Goal: Information Seeking & Learning: Understand process/instructions

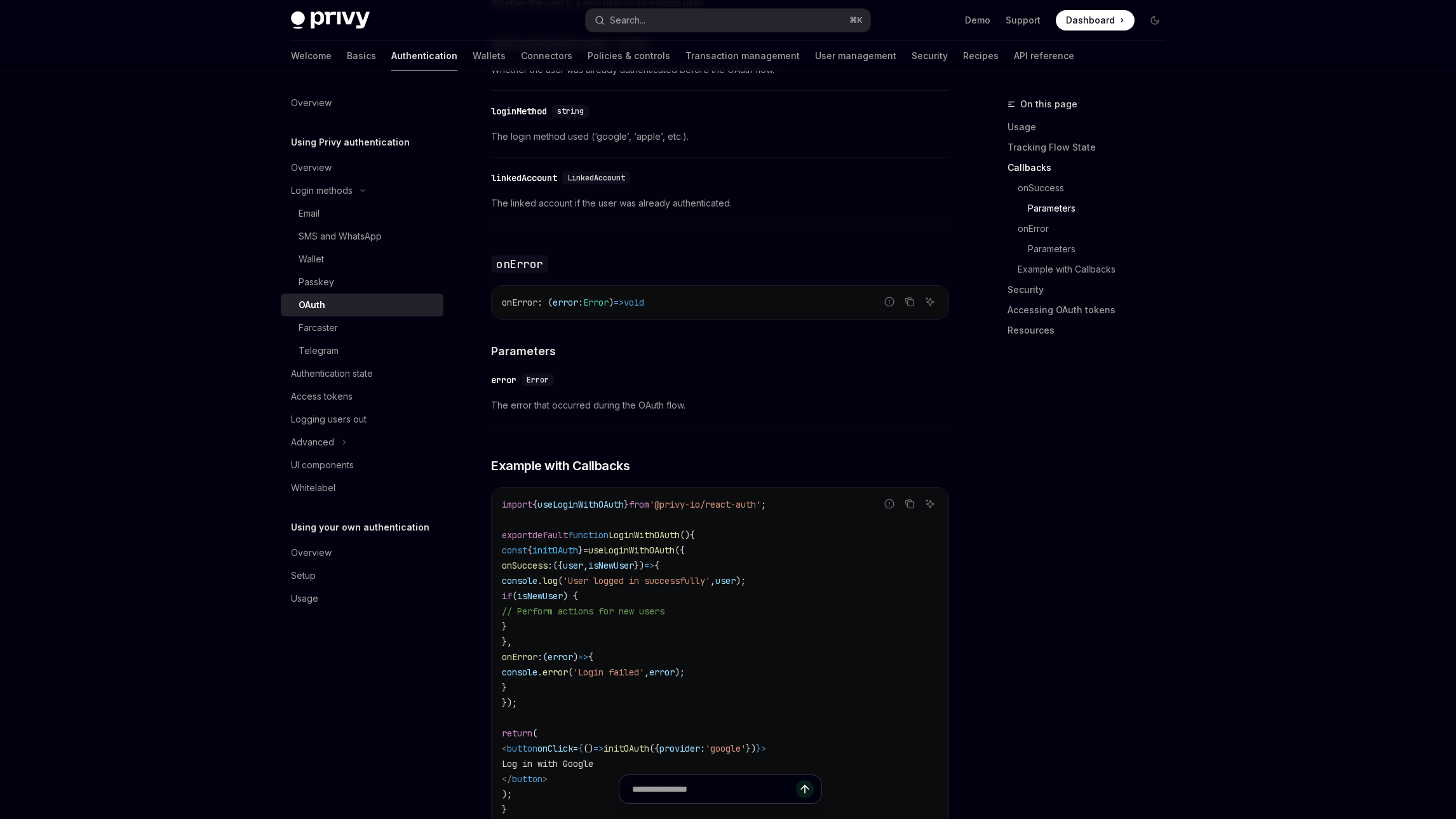
scroll to position [2109, 0]
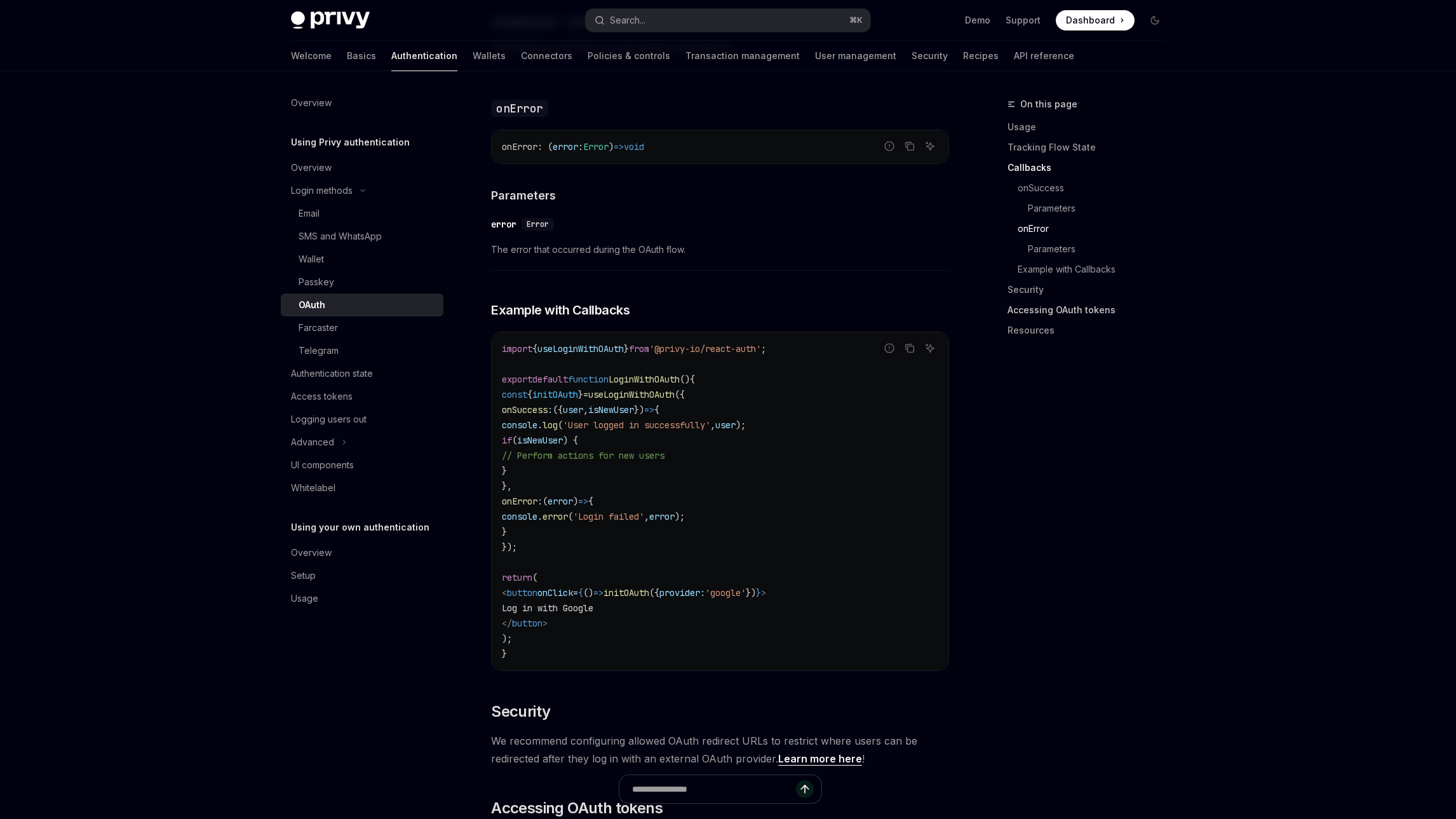
click at [1085, 307] on link "Accessing OAuth tokens" at bounding box center [1091, 310] width 167 height 20
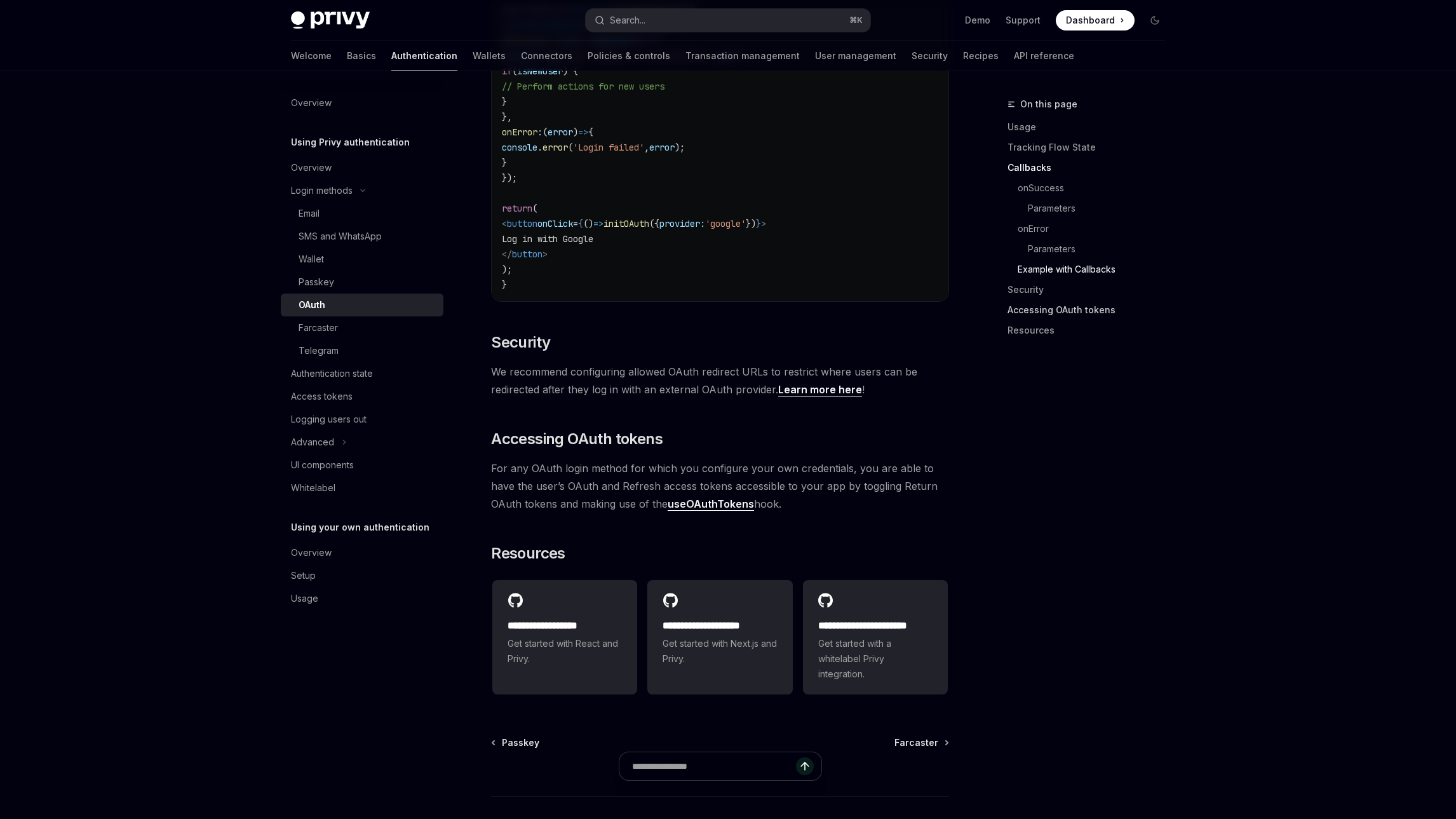
scroll to position [2548, 0]
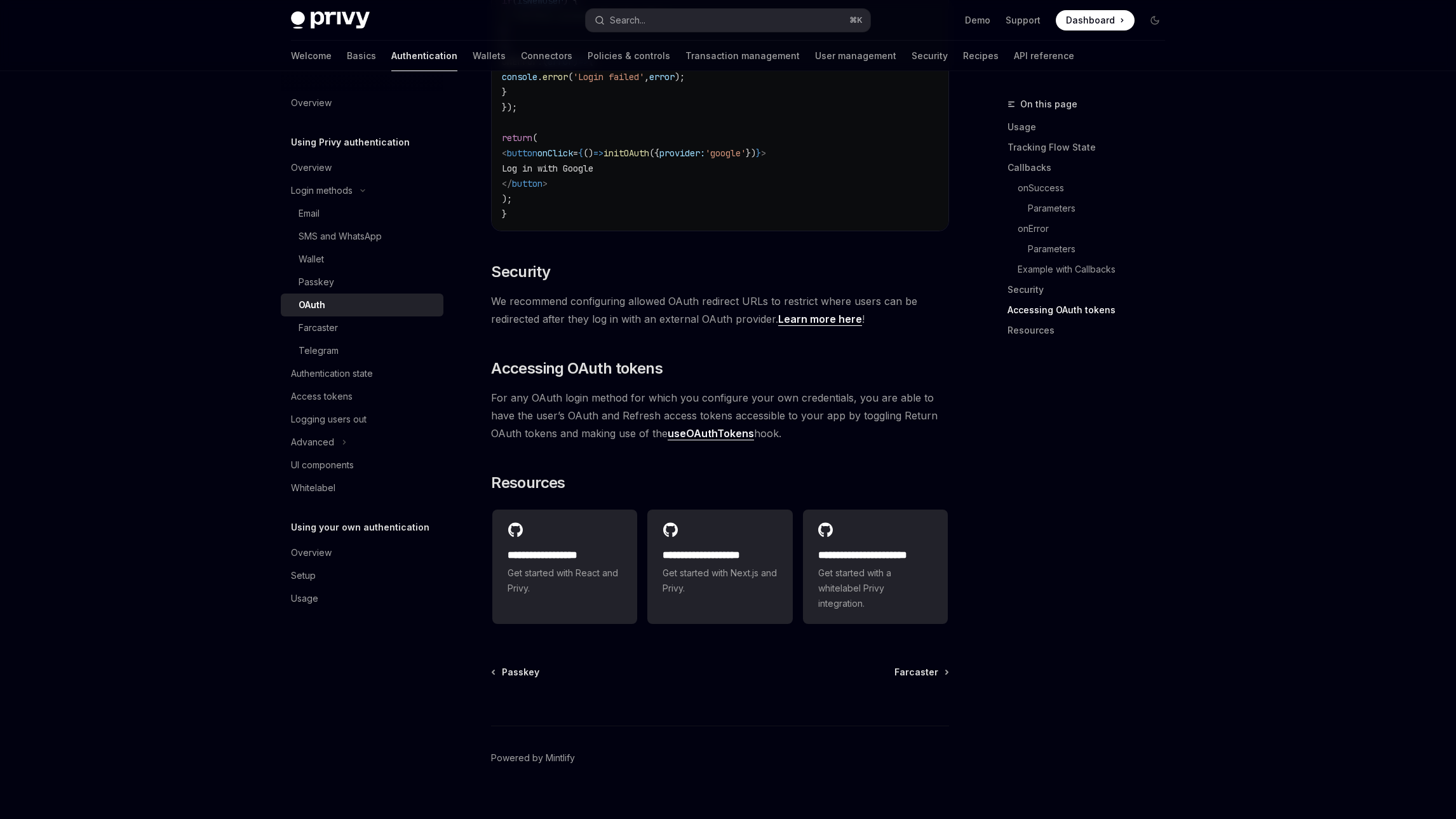
click at [689, 427] on link "useOAuthTokens" at bounding box center [711, 434] width 86 height 13
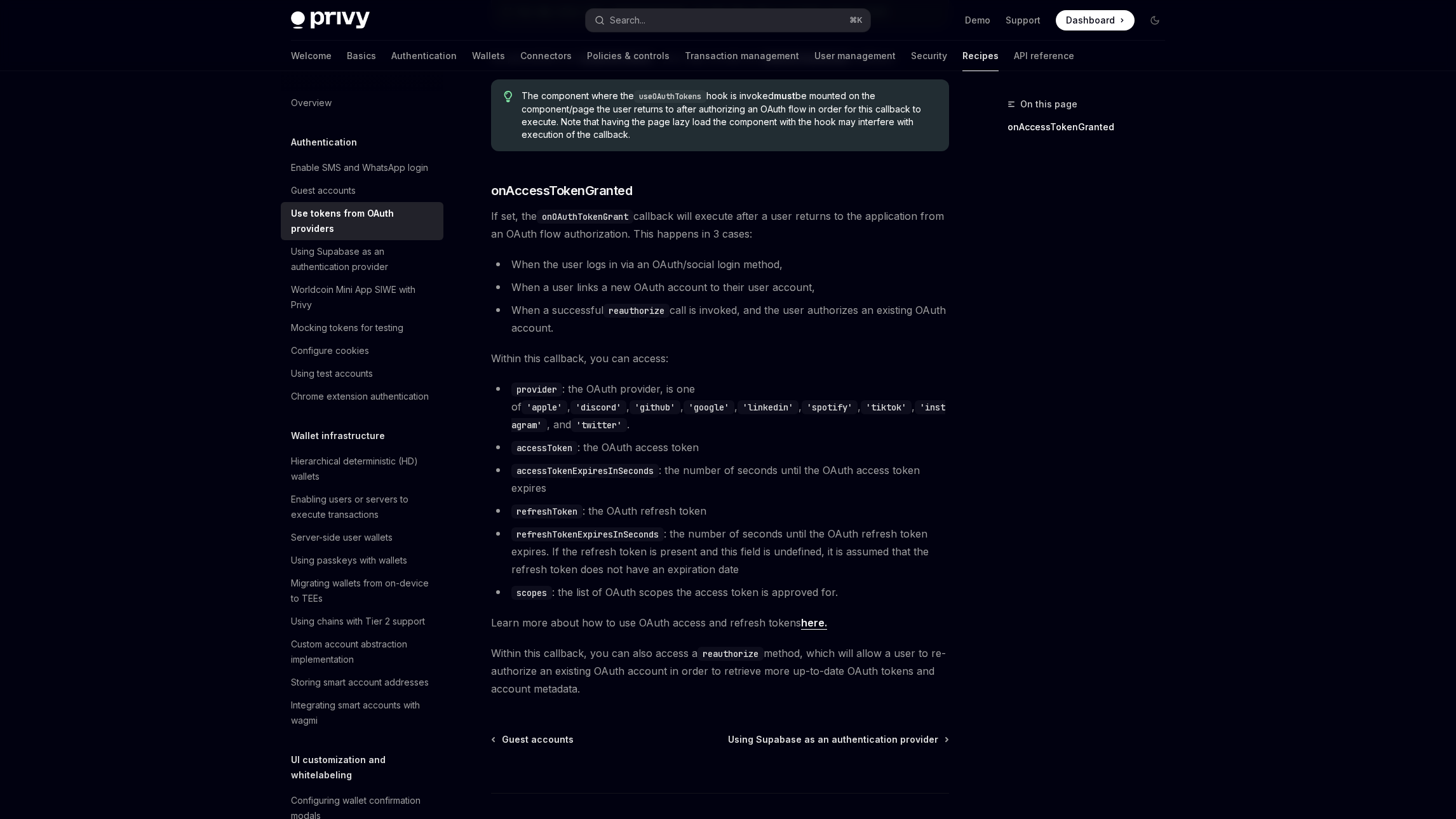
scroll to position [570, 0]
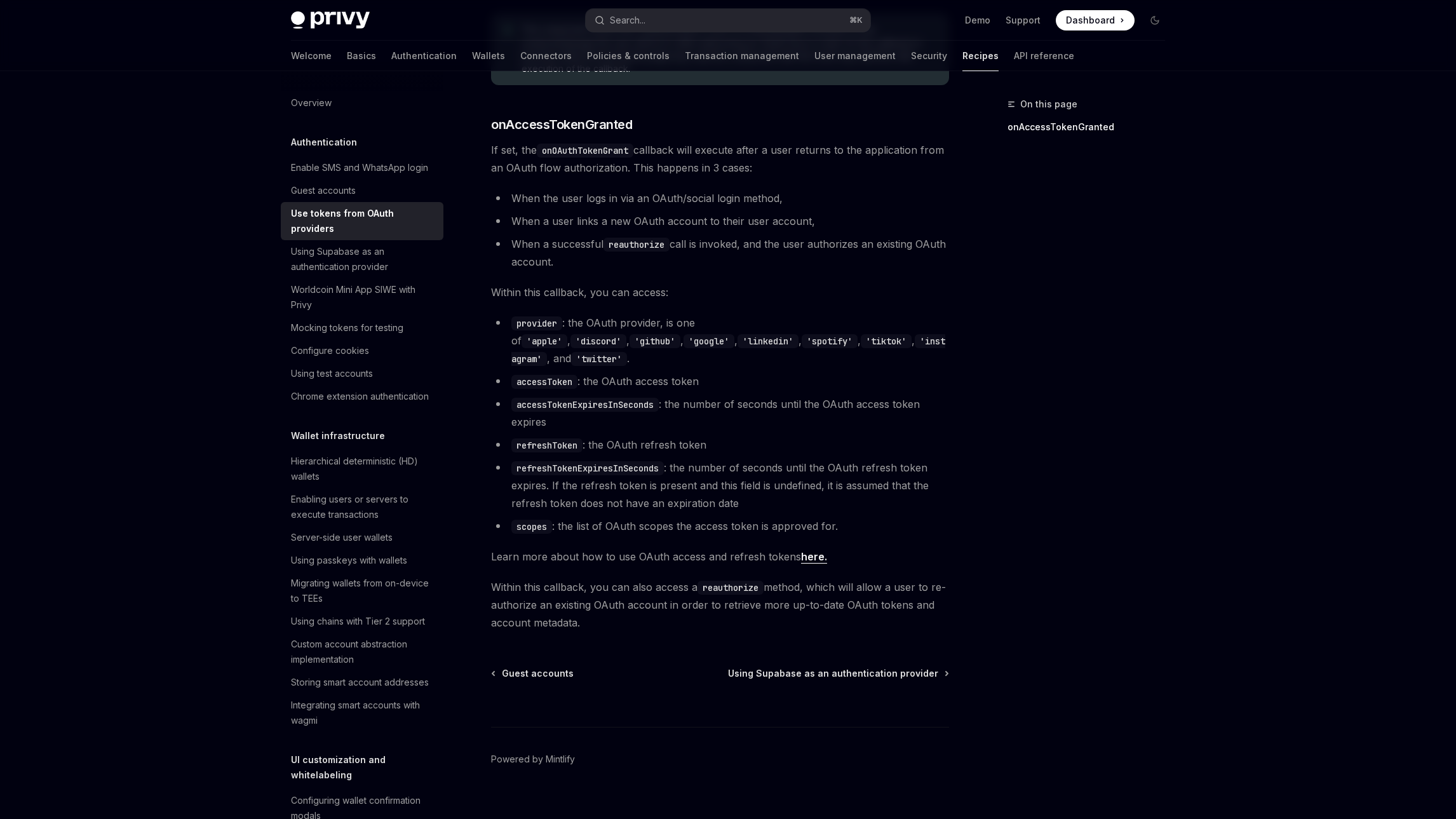
click at [806, 550] on link "here." at bounding box center [814, 557] width 26 height 13
click at [347, 167] on div "Enable SMS and WhatsApp login" at bounding box center [360, 167] width 137 height 15
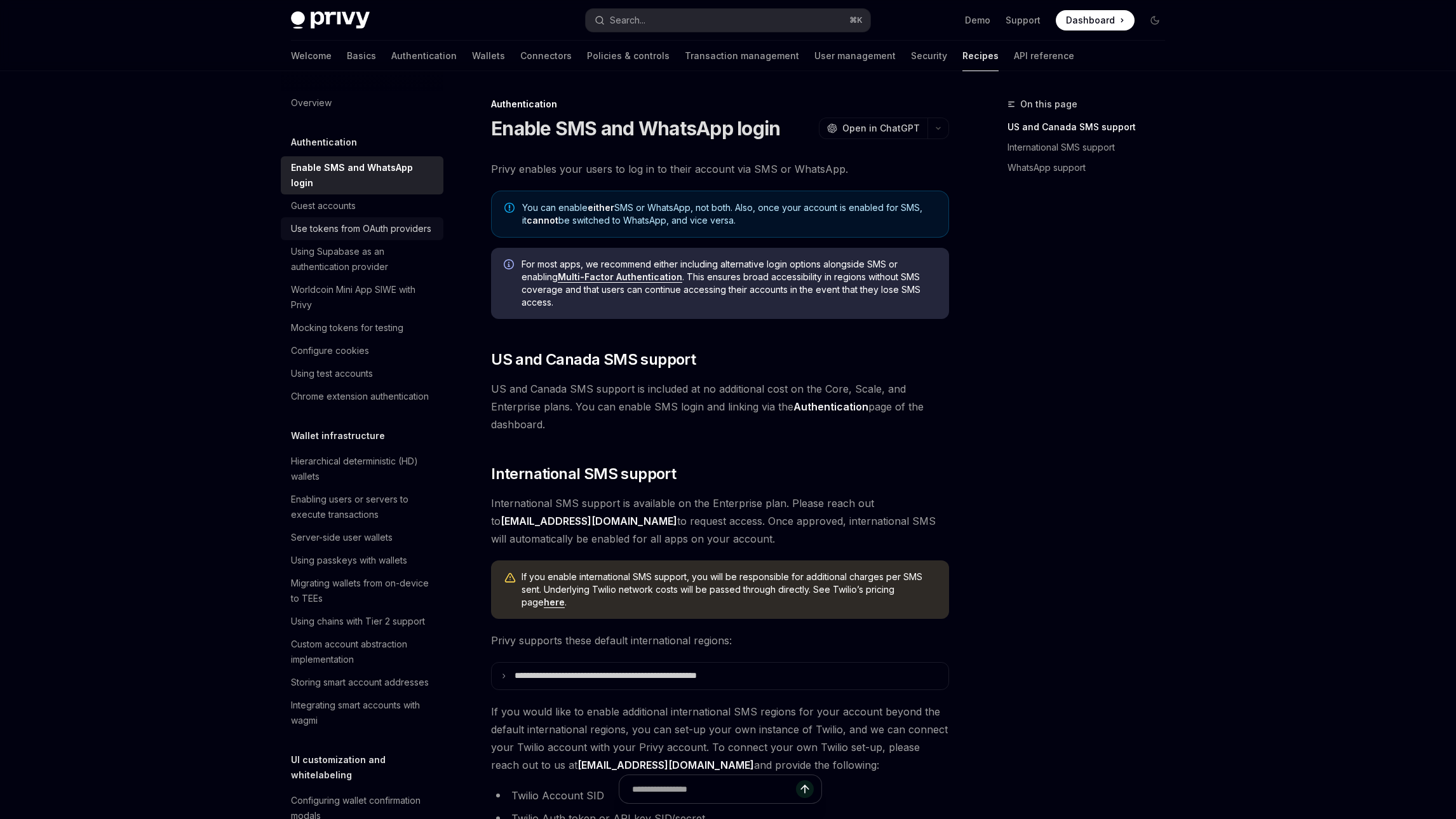
click at [373, 229] on div "Use tokens from OAuth providers" at bounding box center [361, 229] width 141 height 15
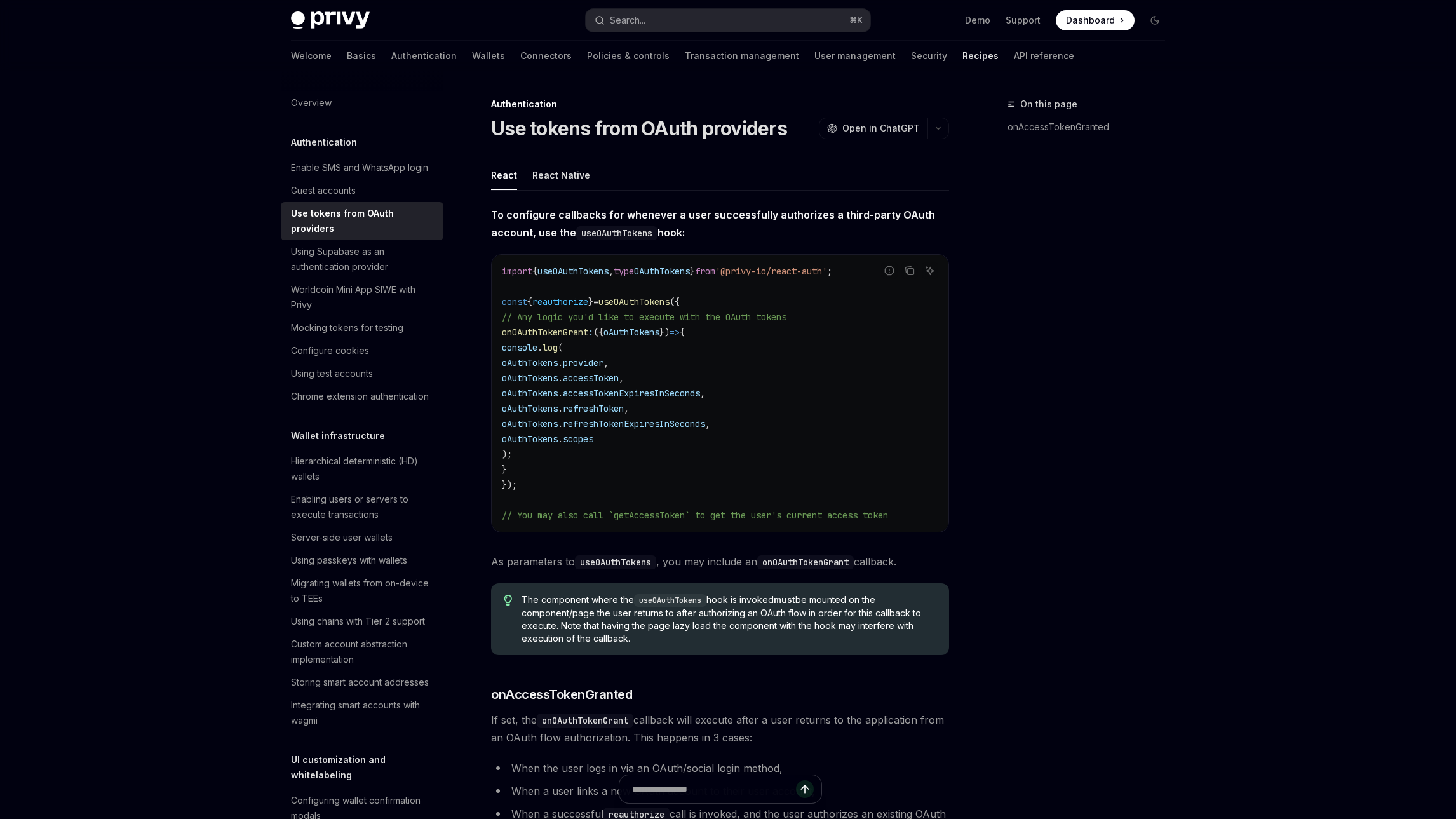
type textarea "*"
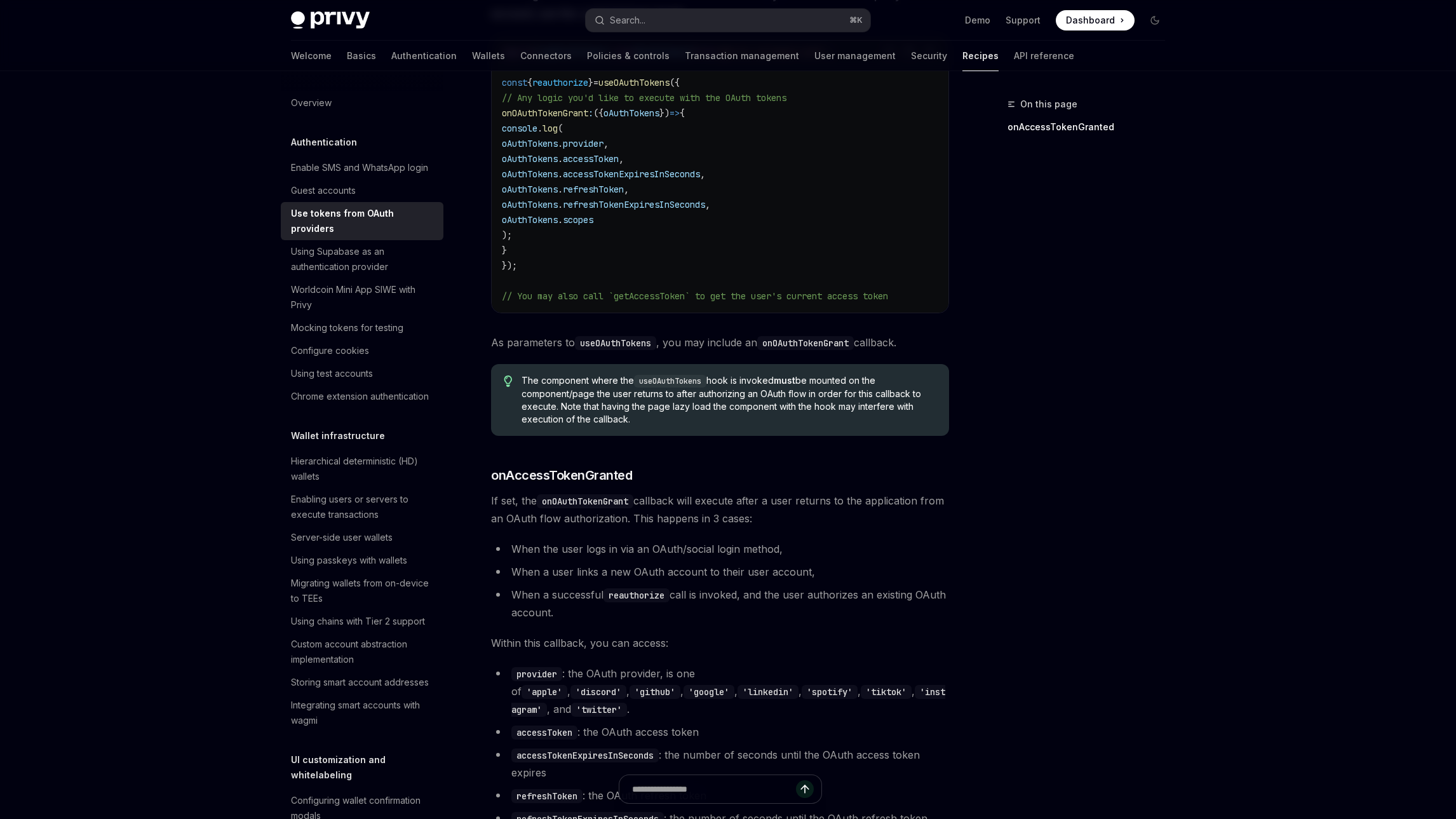
scroll to position [570, 0]
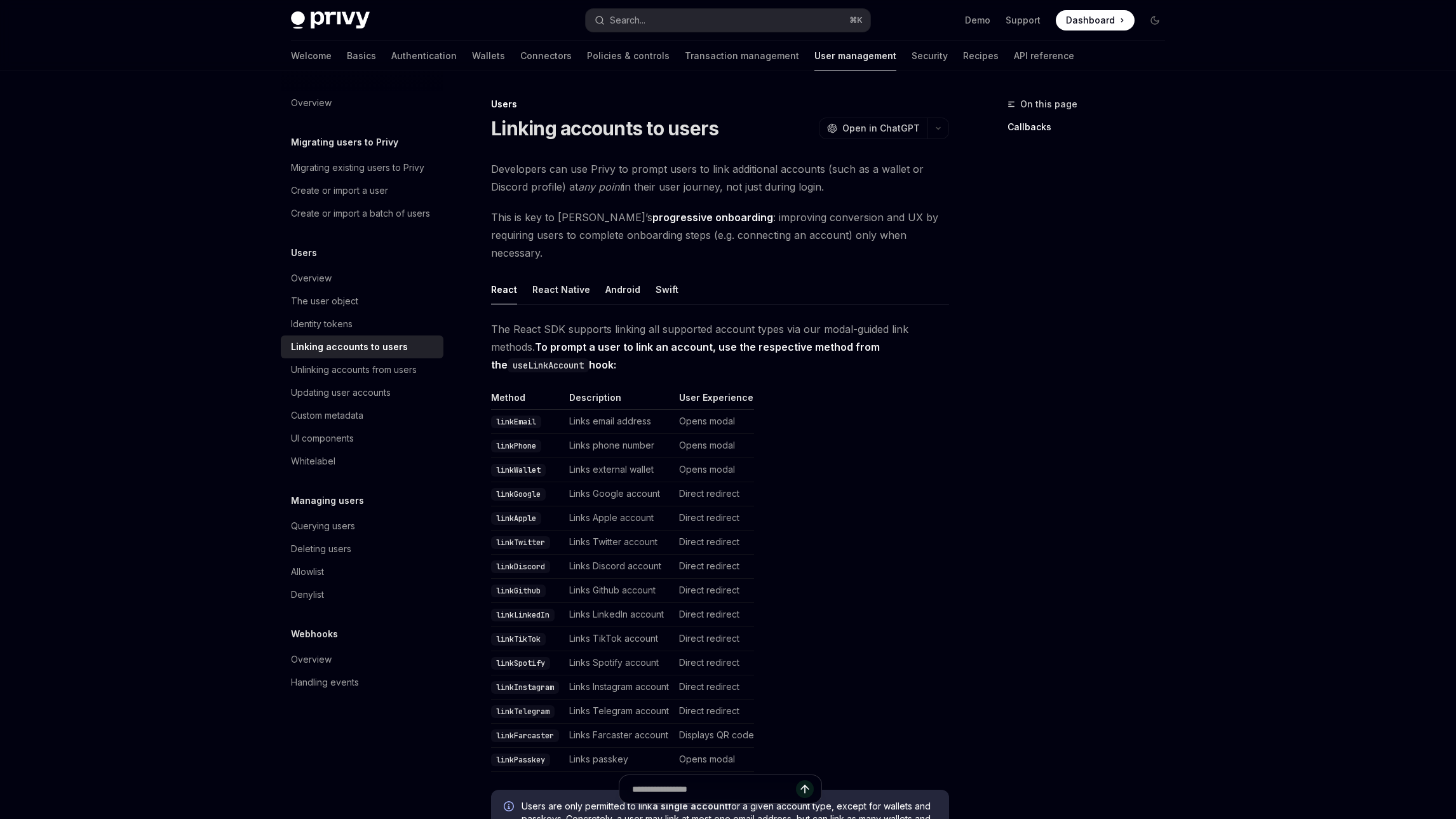
click at [652, 219] on strong "progressive onboarding" at bounding box center [712, 217] width 120 height 13
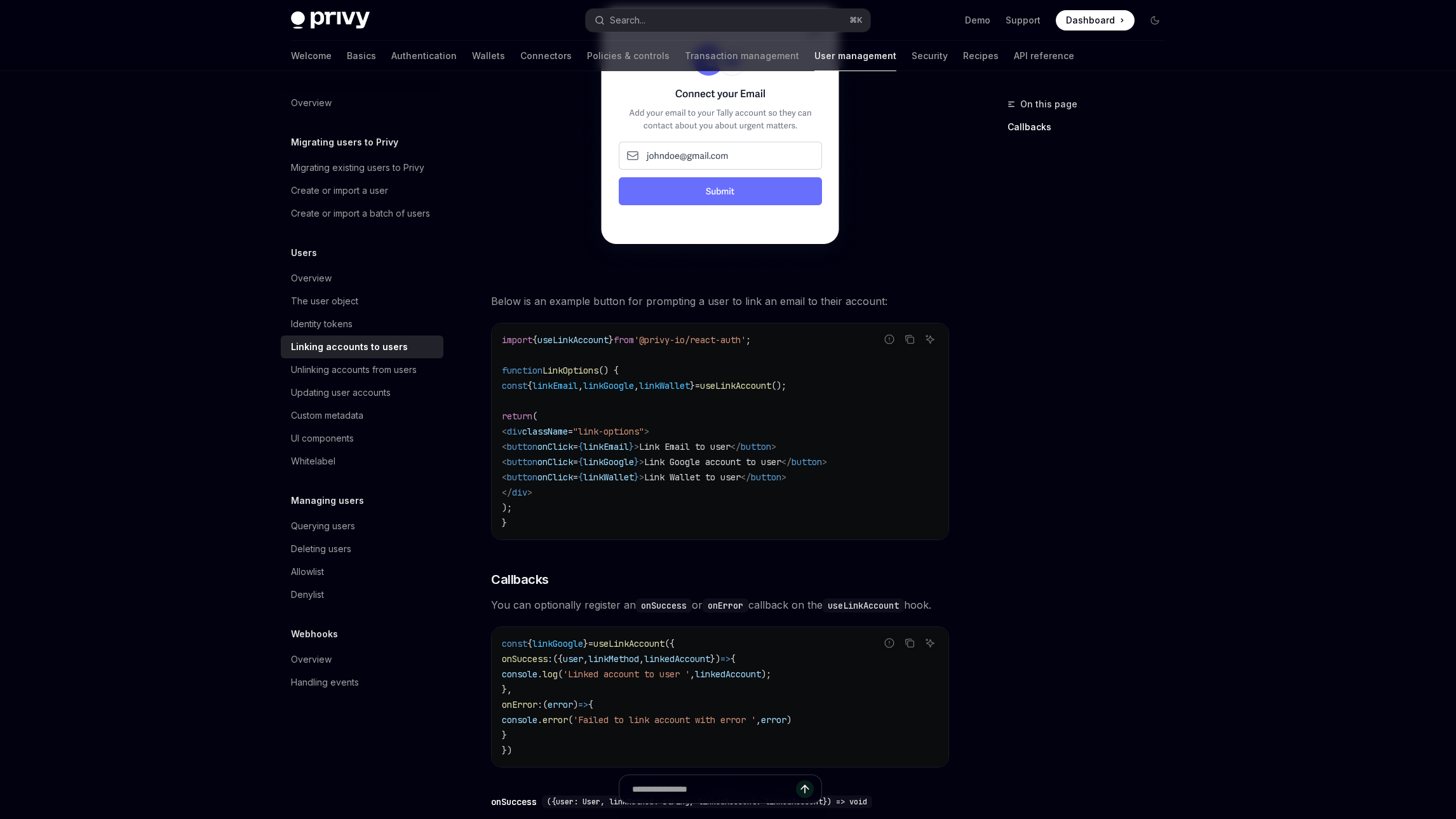
scroll to position [760, 0]
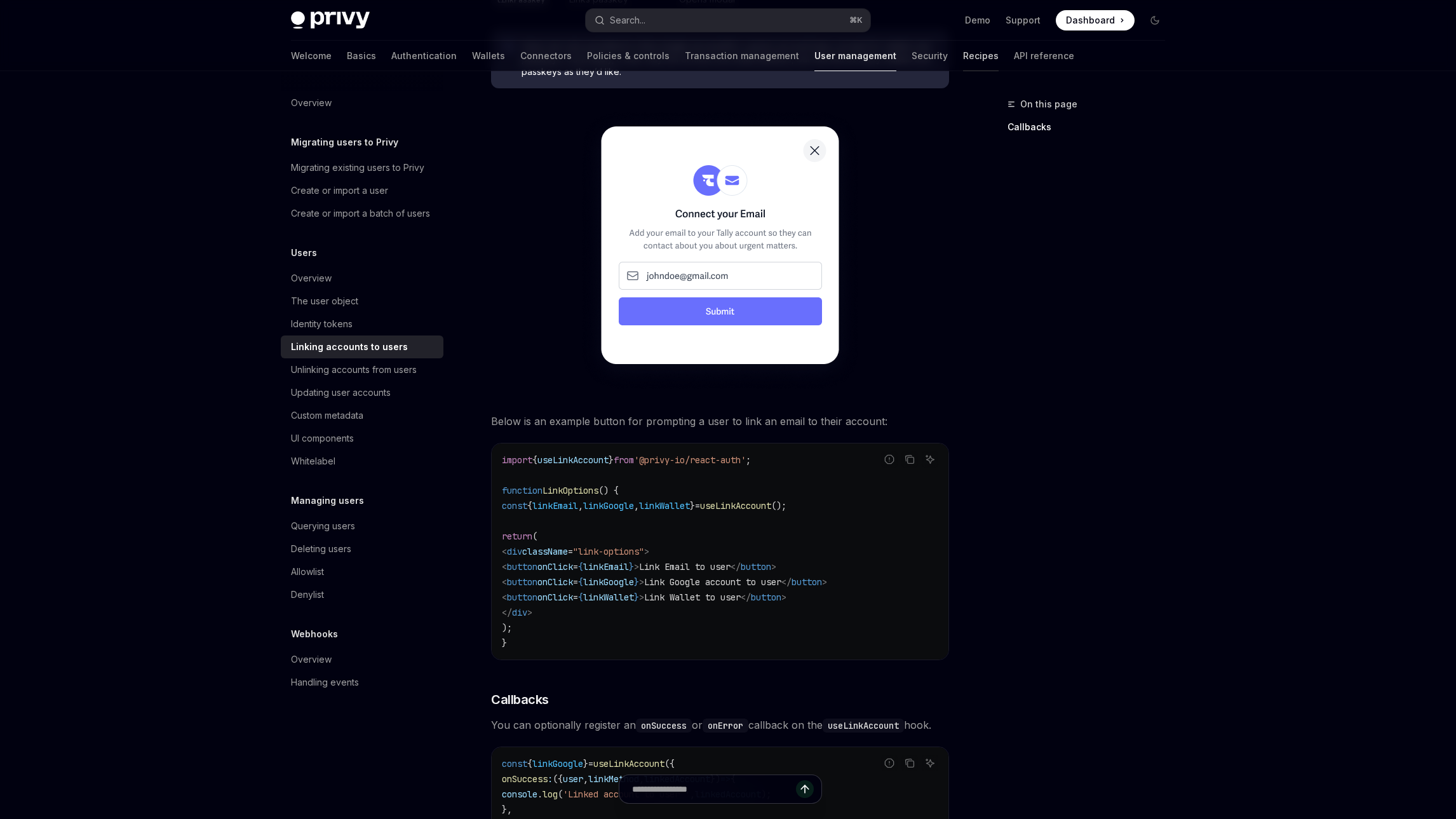
click at [963, 55] on link "Recipes" at bounding box center [981, 55] width 36 height 30
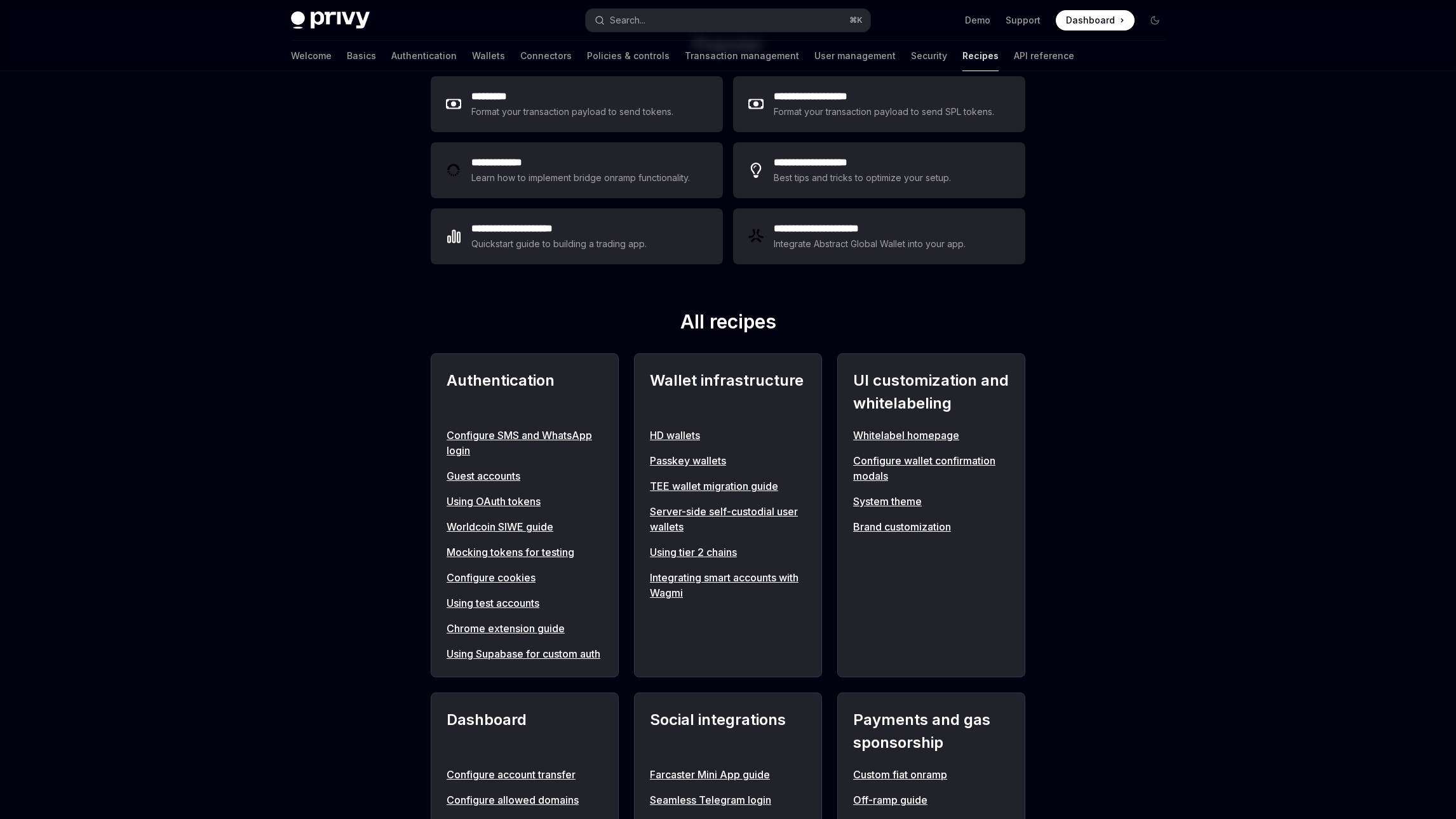
scroll to position [221, 0]
click at [515, 501] on link "Using OAuth tokens" at bounding box center [525, 500] width 156 height 15
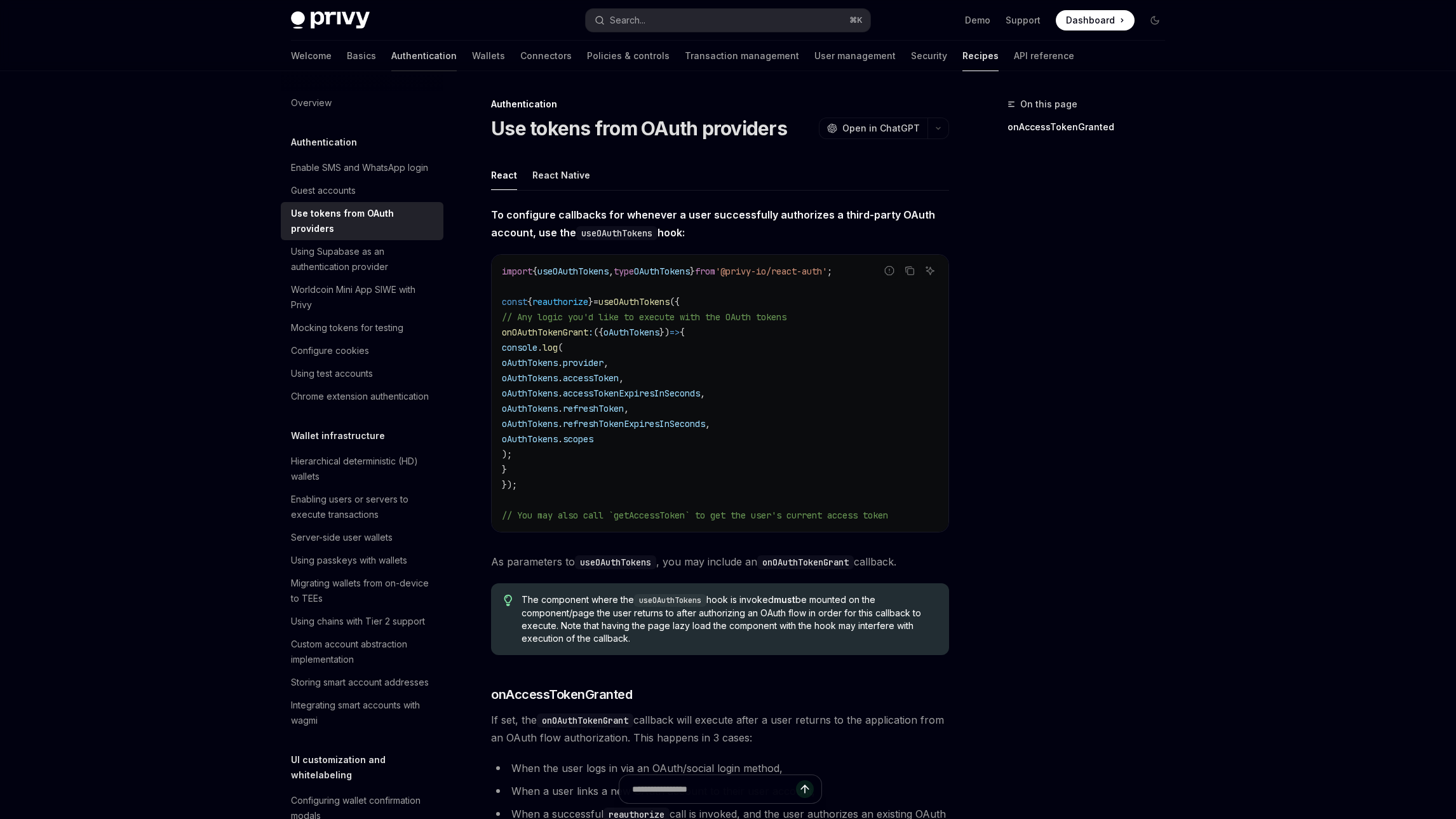
click at [391, 54] on link "Authentication" at bounding box center [424, 55] width 65 height 30
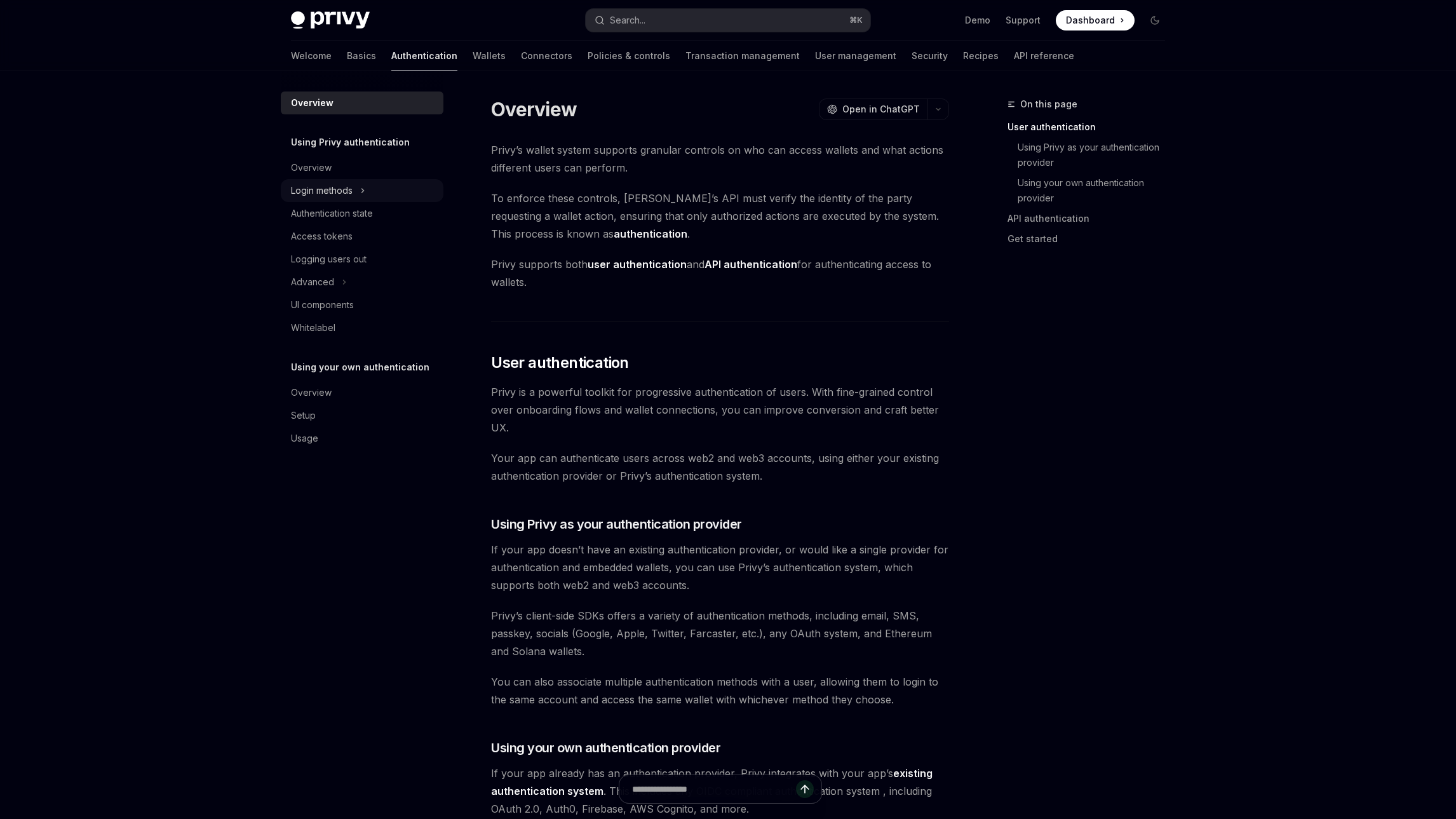
click at [352, 190] on div "Login methods" at bounding box center [322, 190] width 62 height 15
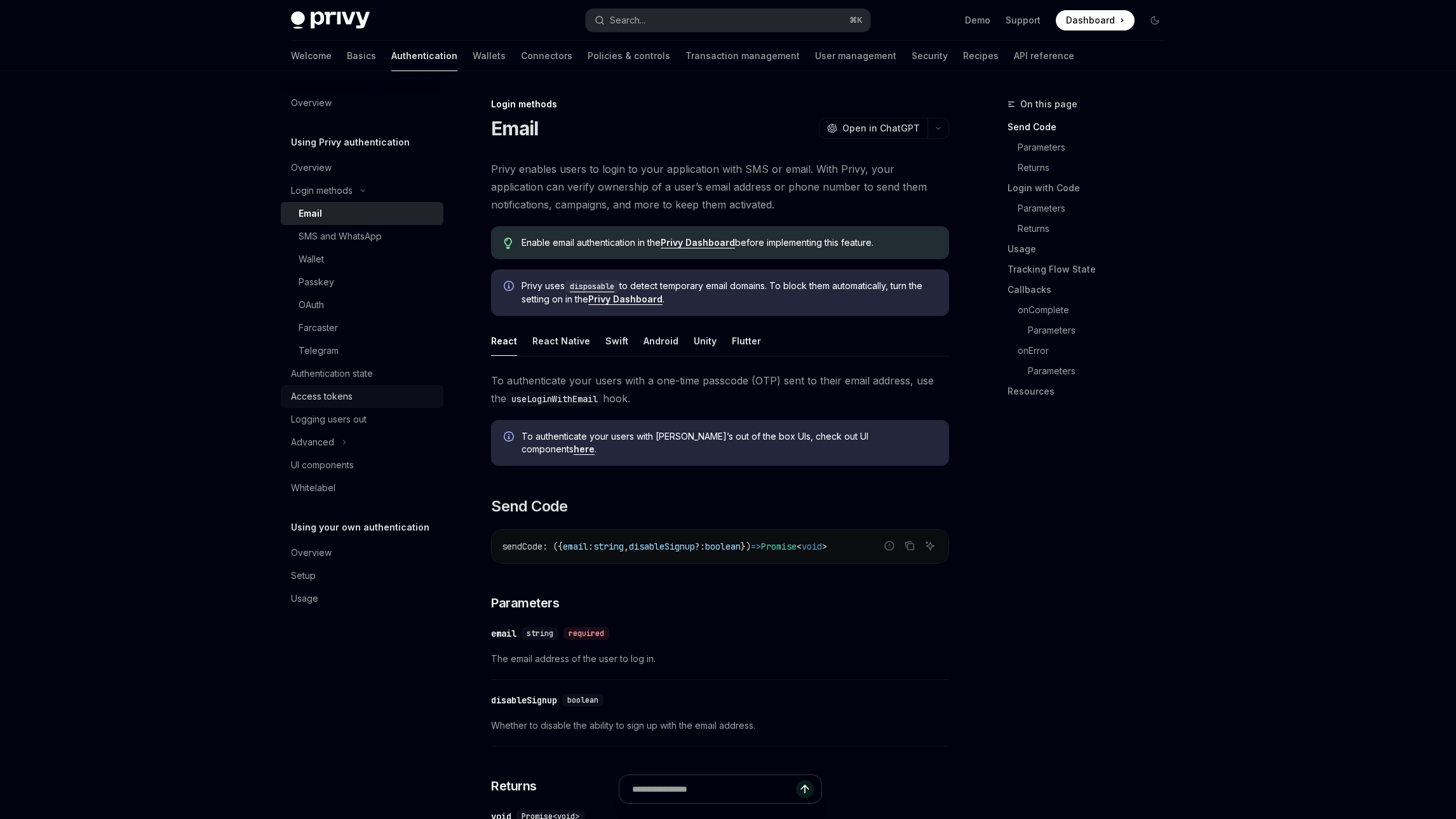
click at [370, 396] on div "Access tokens" at bounding box center [363, 396] width 145 height 15
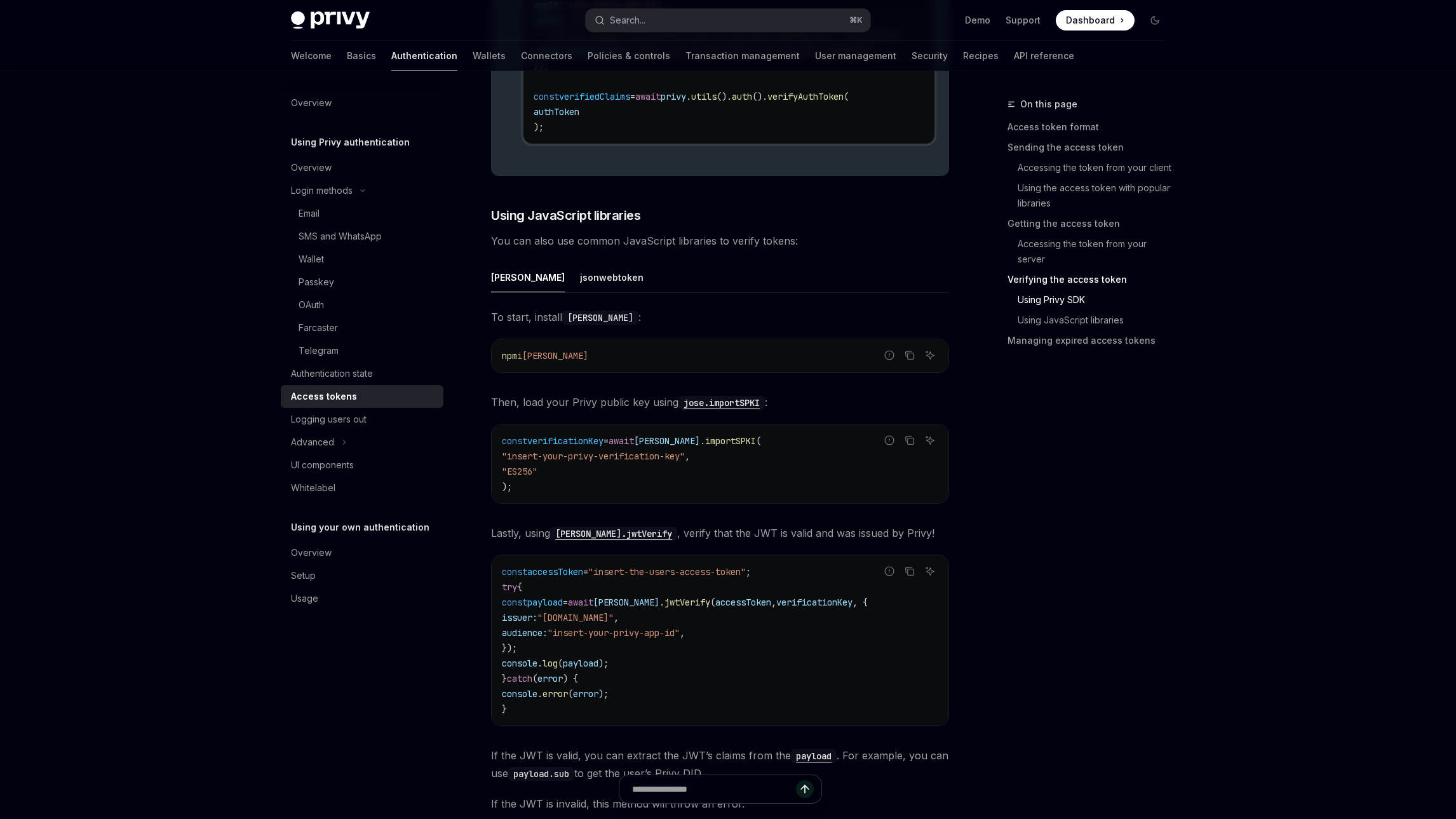
scroll to position [3129, 0]
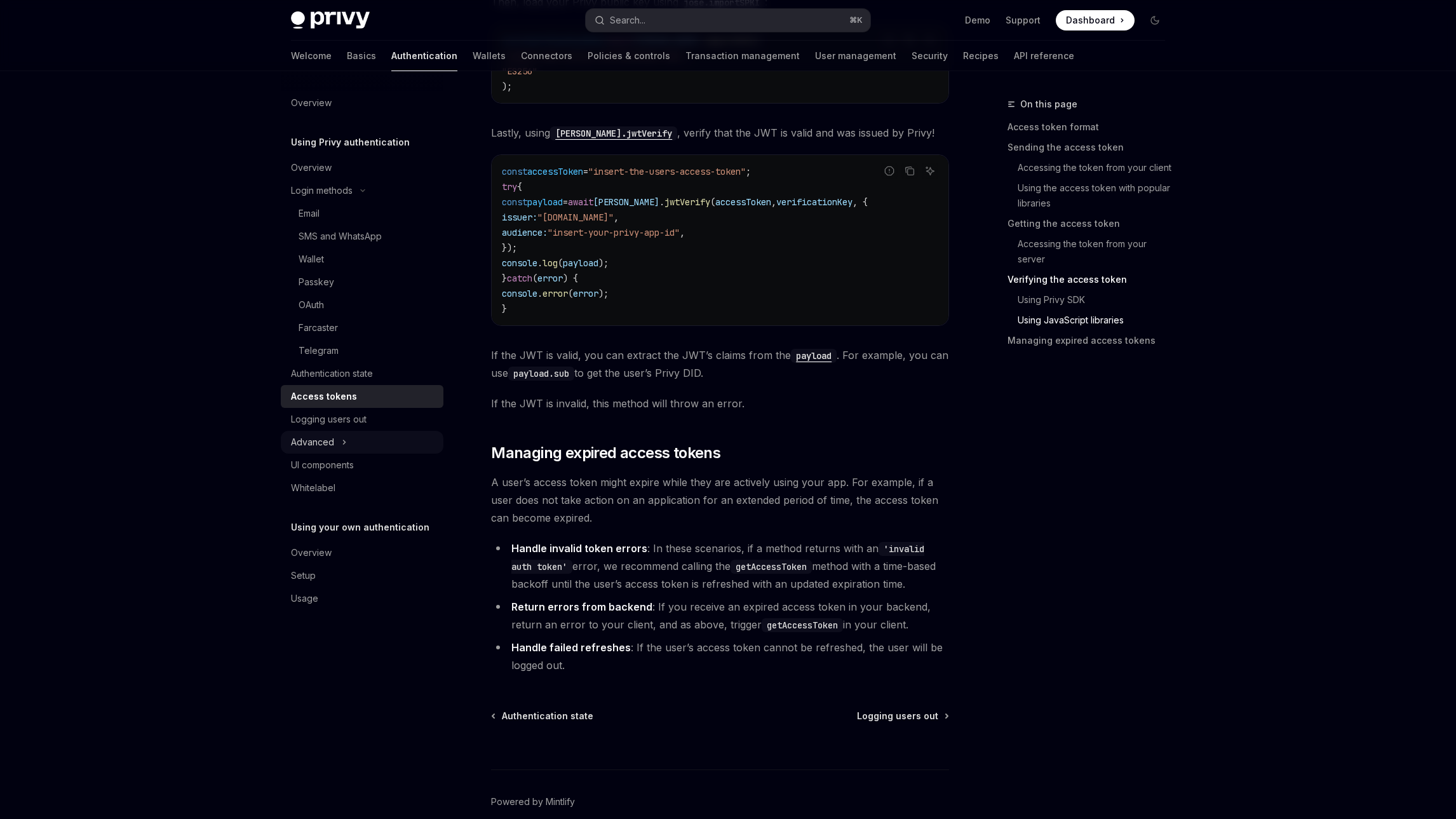
click at [362, 439] on button "Advanced" at bounding box center [362, 442] width 163 height 23
click at [352, 305] on div "OAuth" at bounding box center [367, 305] width 137 height 15
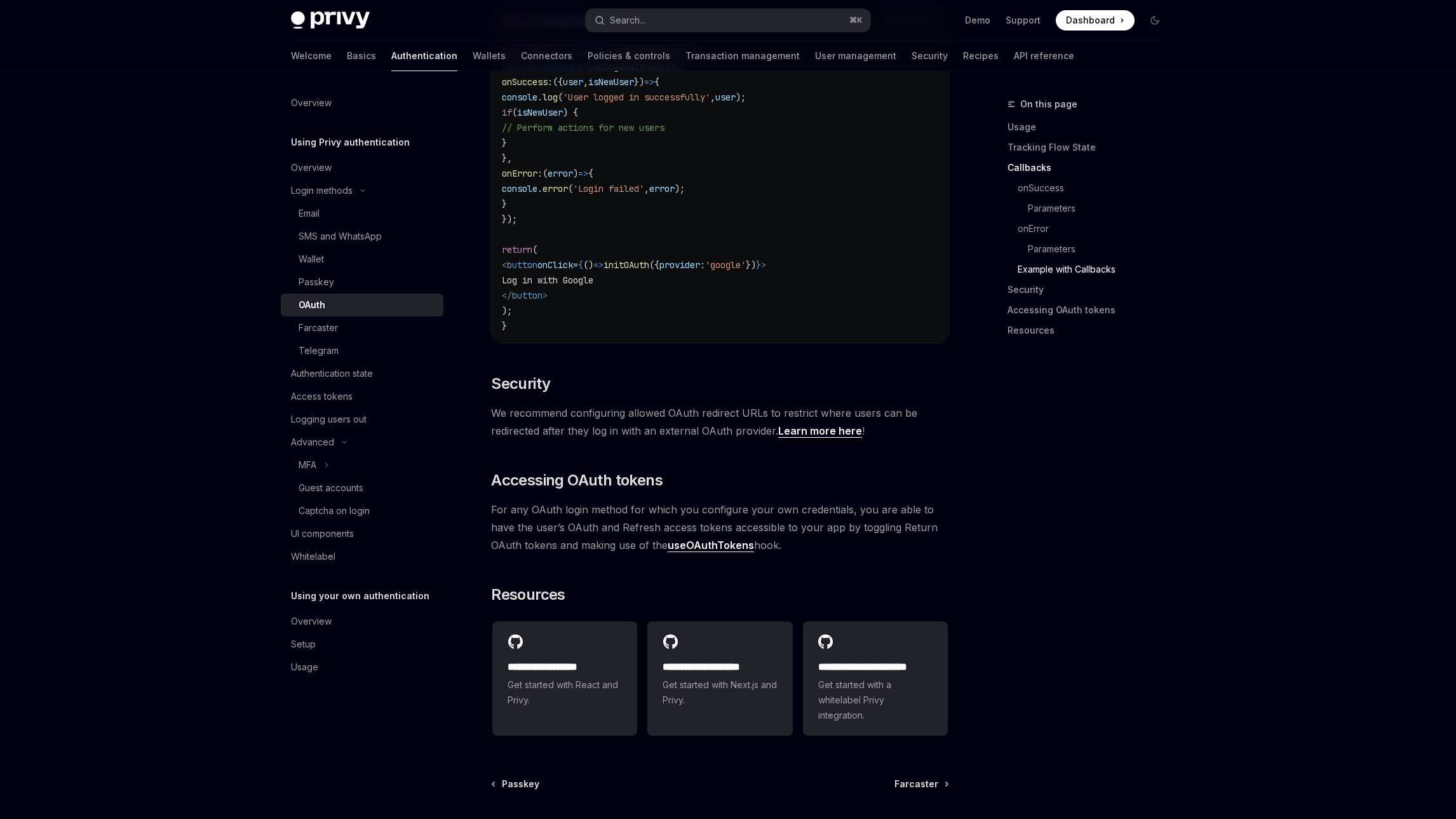
scroll to position [2548, 0]
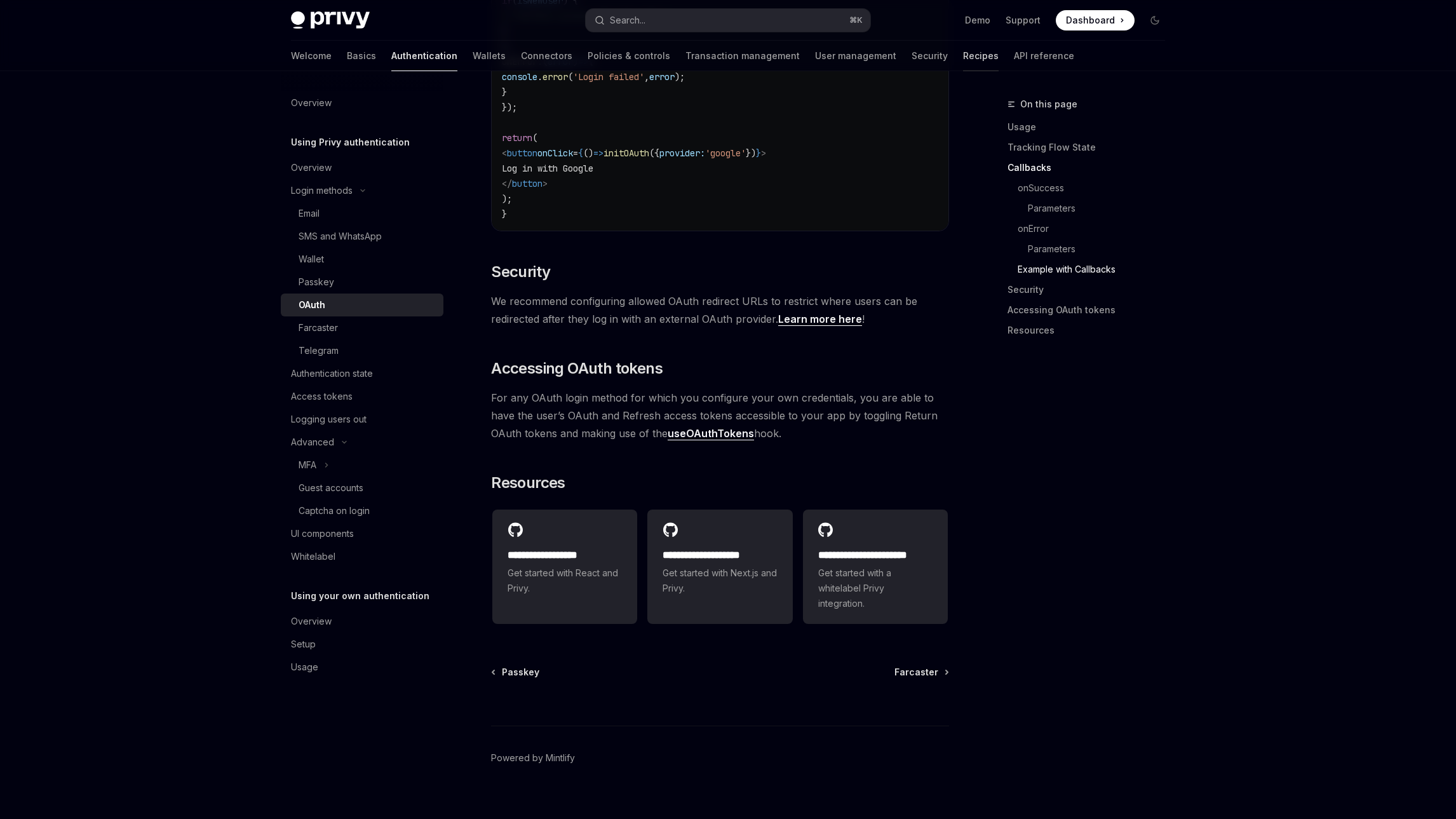
click at [963, 62] on link "Recipes" at bounding box center [981, 55] width 36 height 30
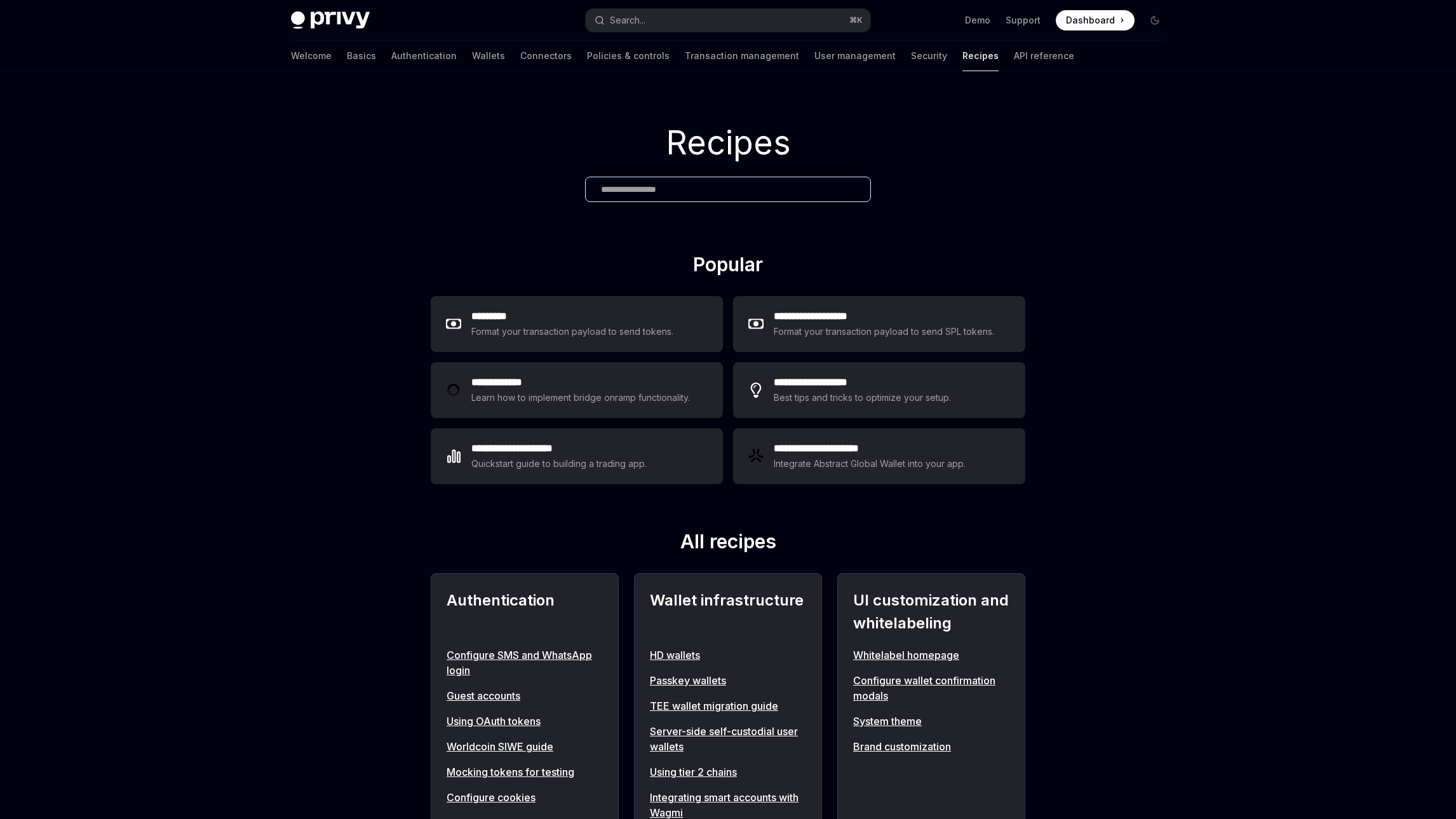
click at [511, 722] on link "Using OAuth tokens" at bounding box center [525, 721] width 156 height 15
type textarea "*"
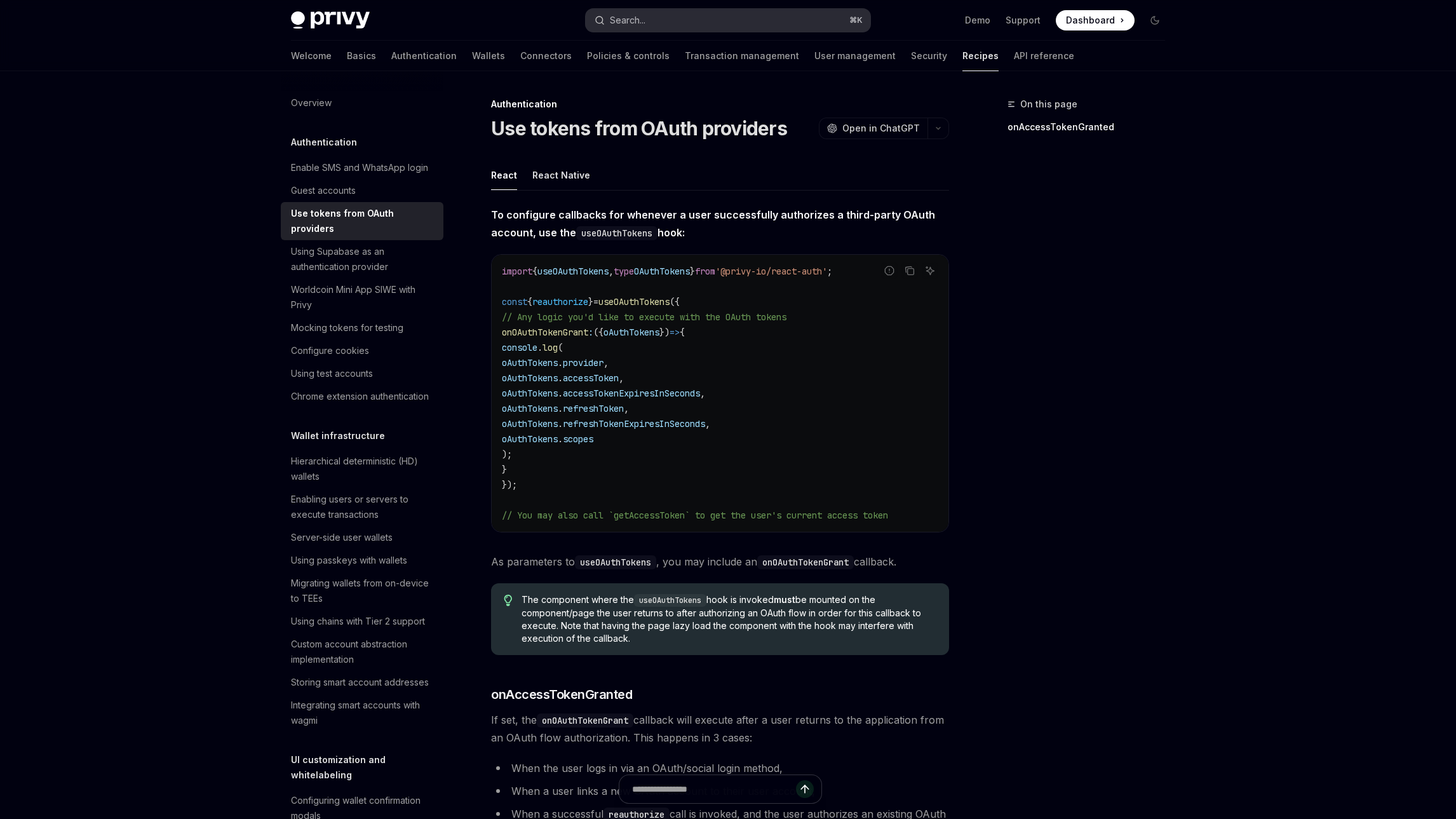
click at [655, 17] on button "Search... ⌘ K" at bounding box center [728, 20] width 284 height 23
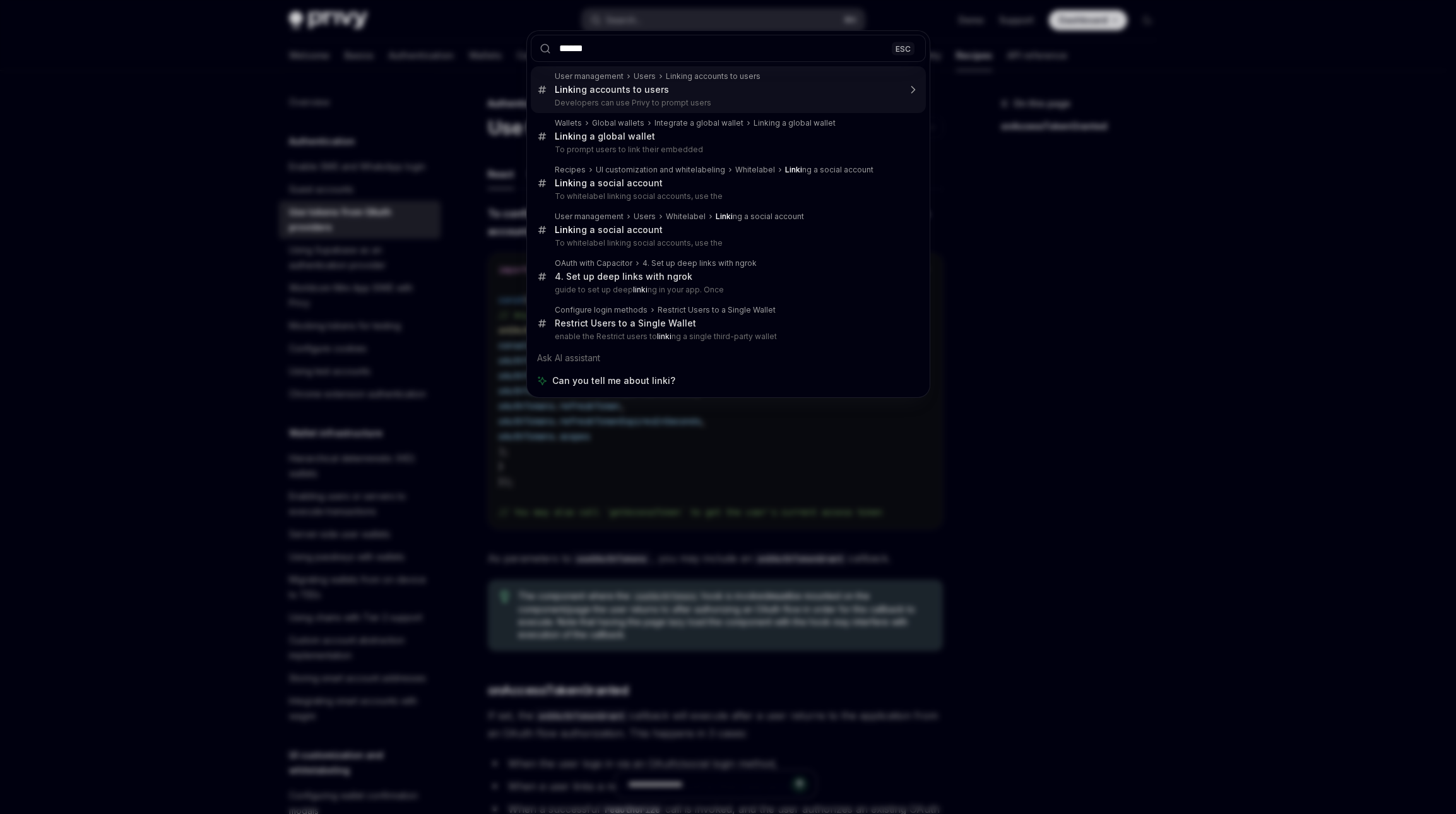
type input "*******"
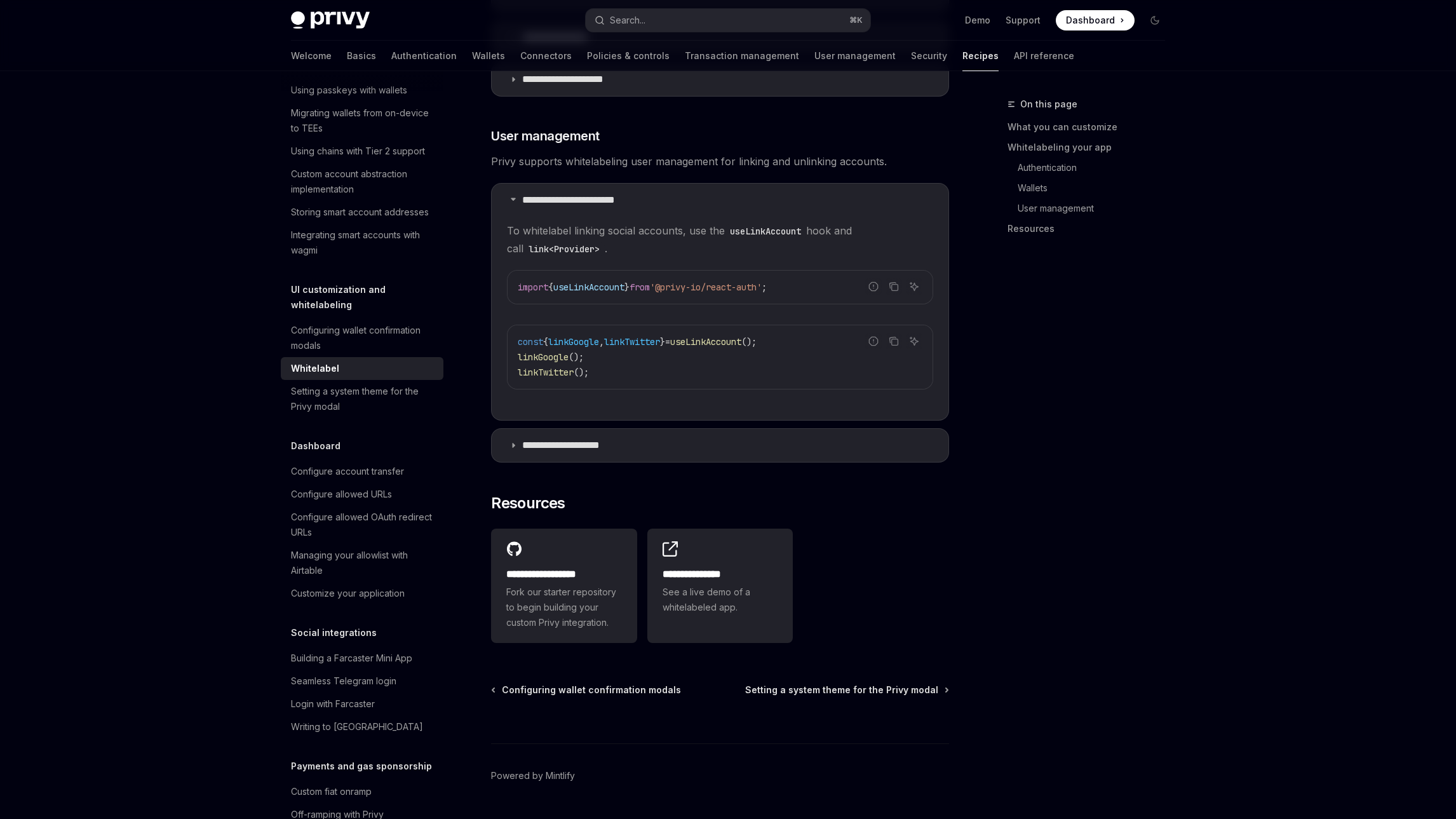
scroll to position [1655, 0]
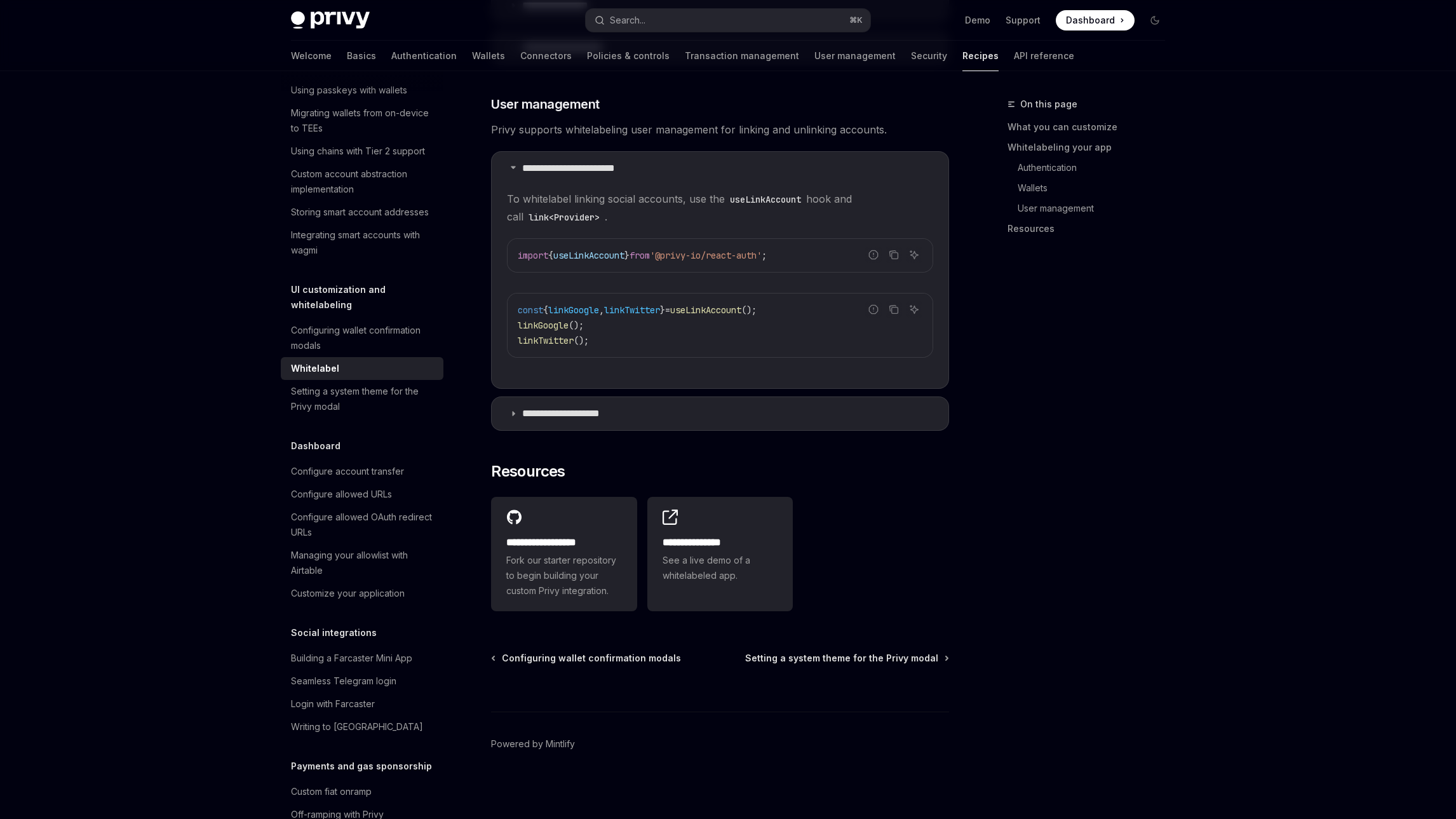
type textarea "*"
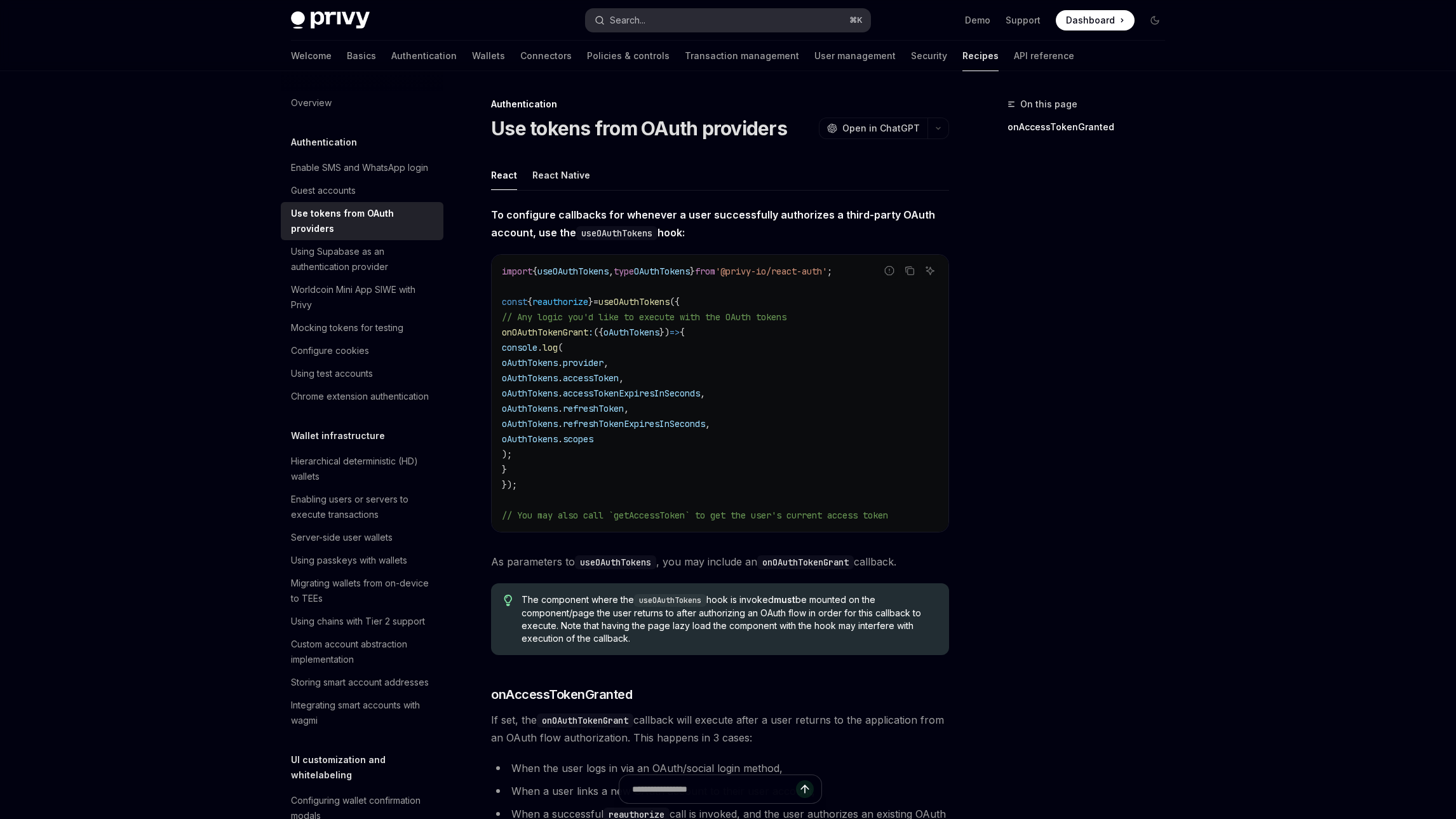
click at [640, 29] on button "Search... ⌘ K" at bounding box center [728, 20] width 284 height 23
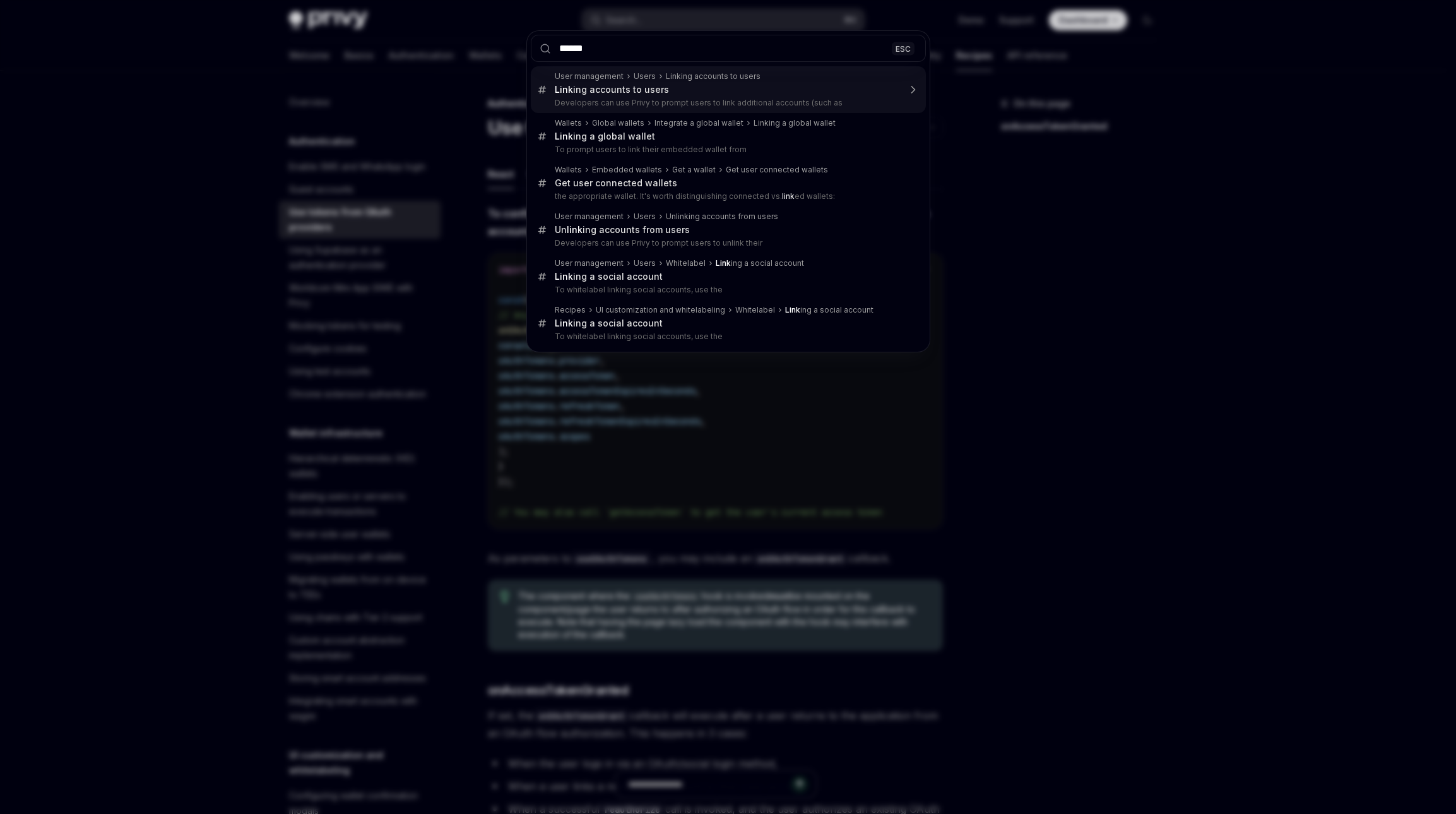
type input "*******"
type textarea "*"
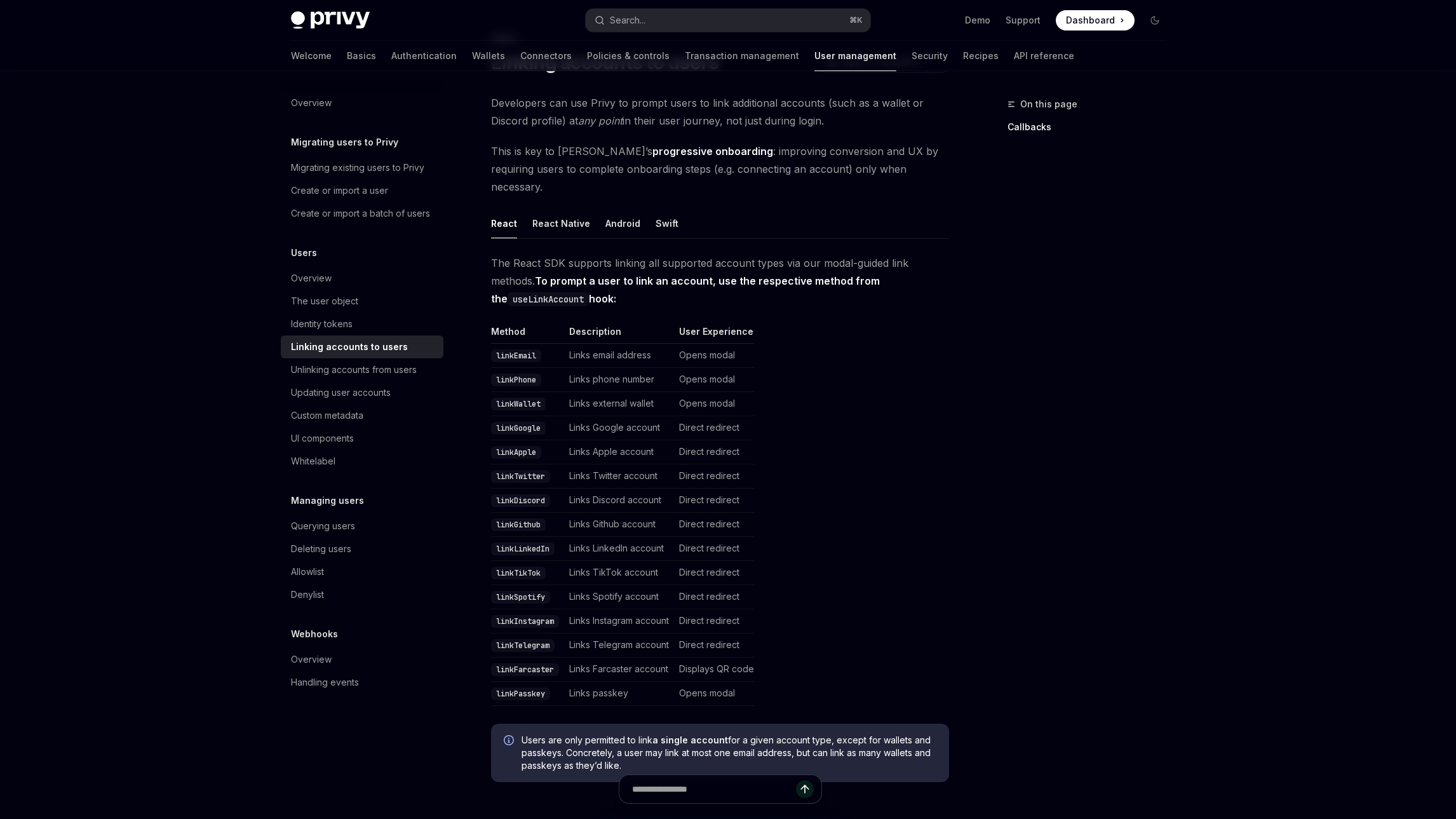
scroll to position [65, 0]
